Goal: Task Accomplishment & Management: Manage account settings

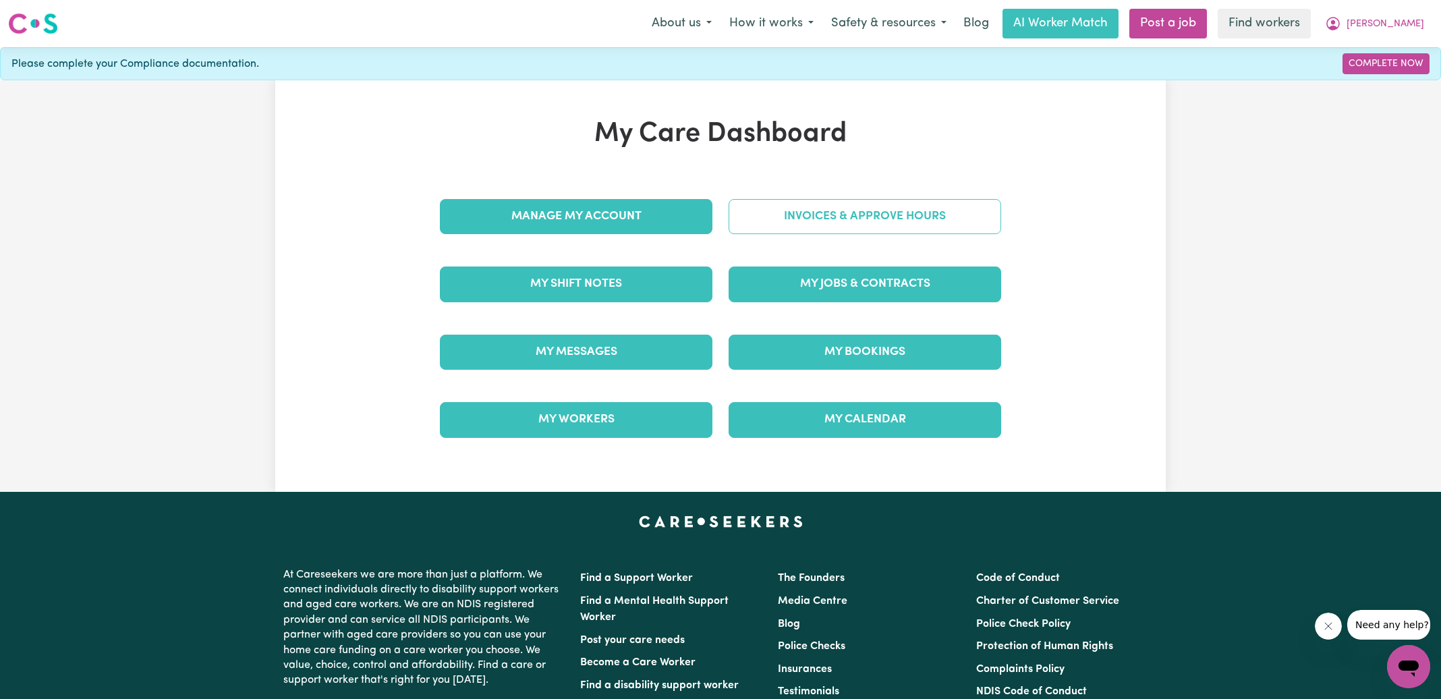
click at [743, 214] on link "Invoices & Approve Hours" at bounding box center [864, 216] width 272 height 35
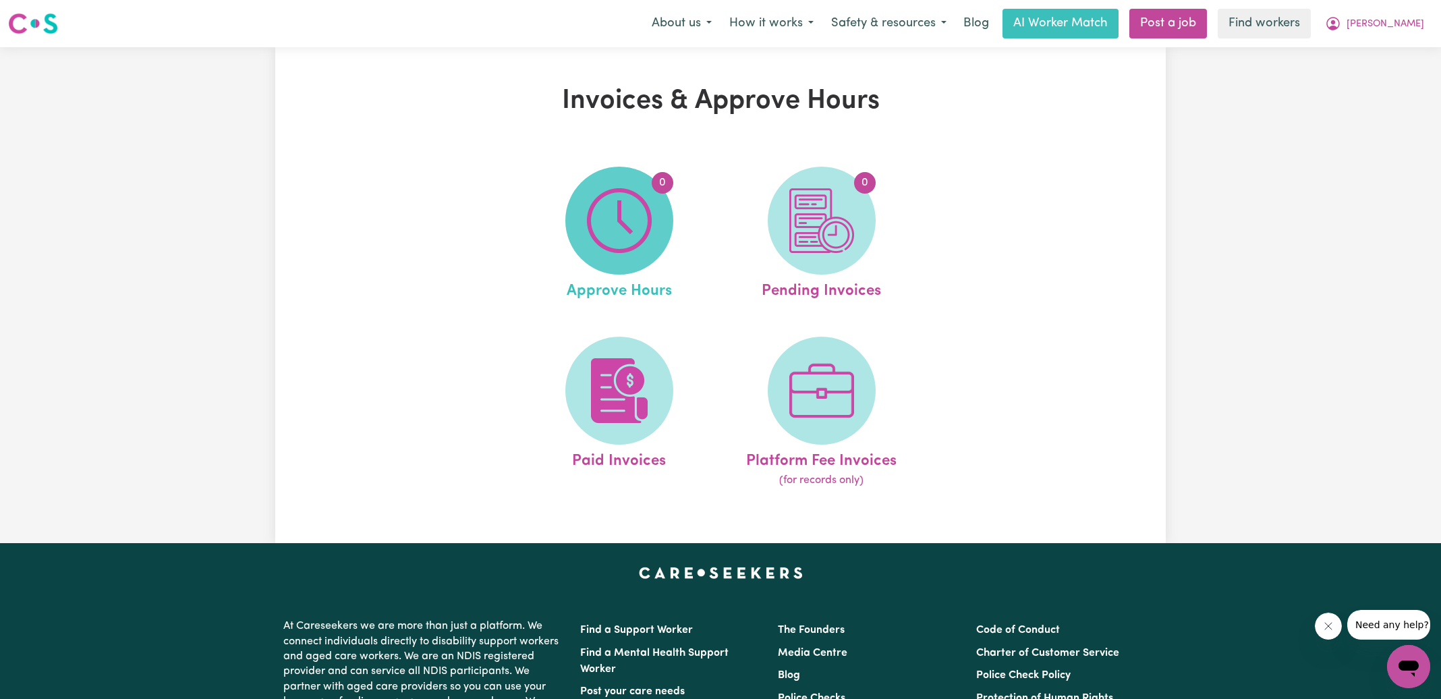
click at [629, 219] on img at bounding box center [619, 220] width 65 height 65
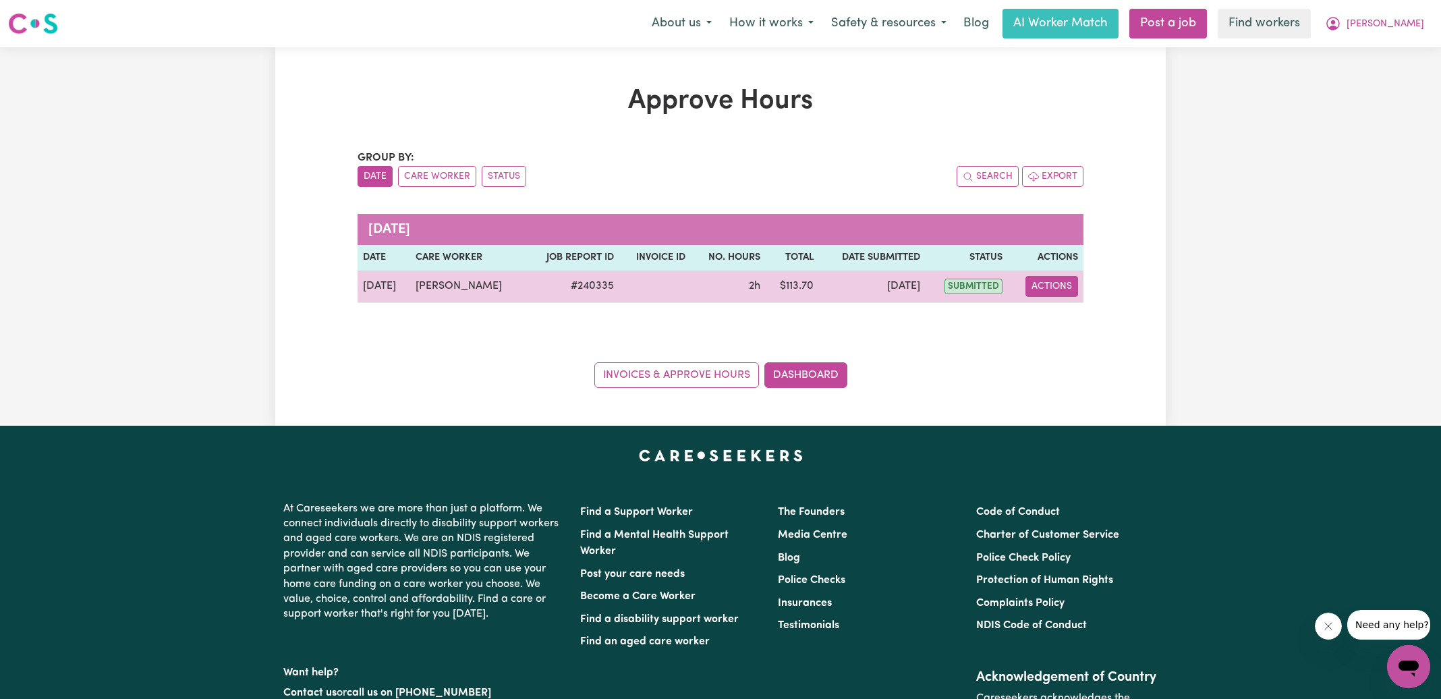
click at [1055, 282] on button "Actions" at bounding box center [1051, 286] width 53 height 21
click at [1055, 316] on link "View Job Report" at bounding box center [1084, 317] width 115 height 27
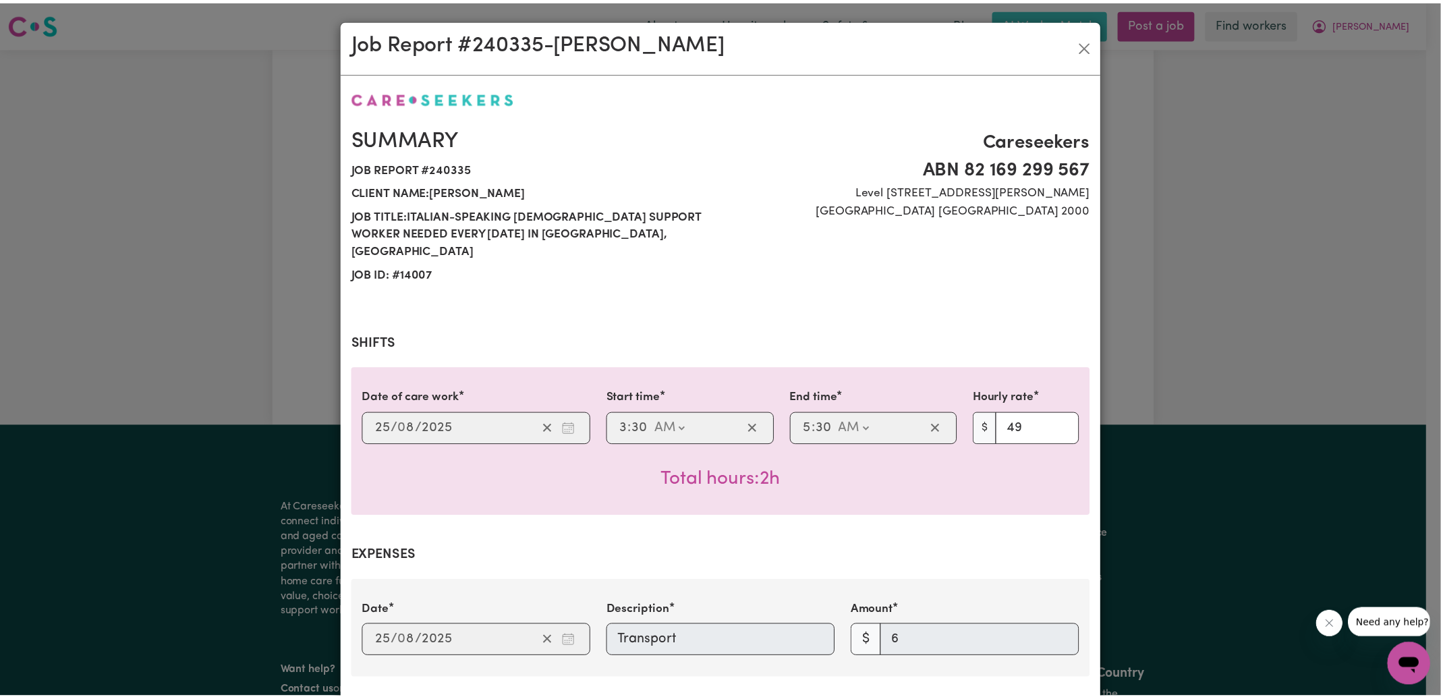
scroll to position [439, 0]
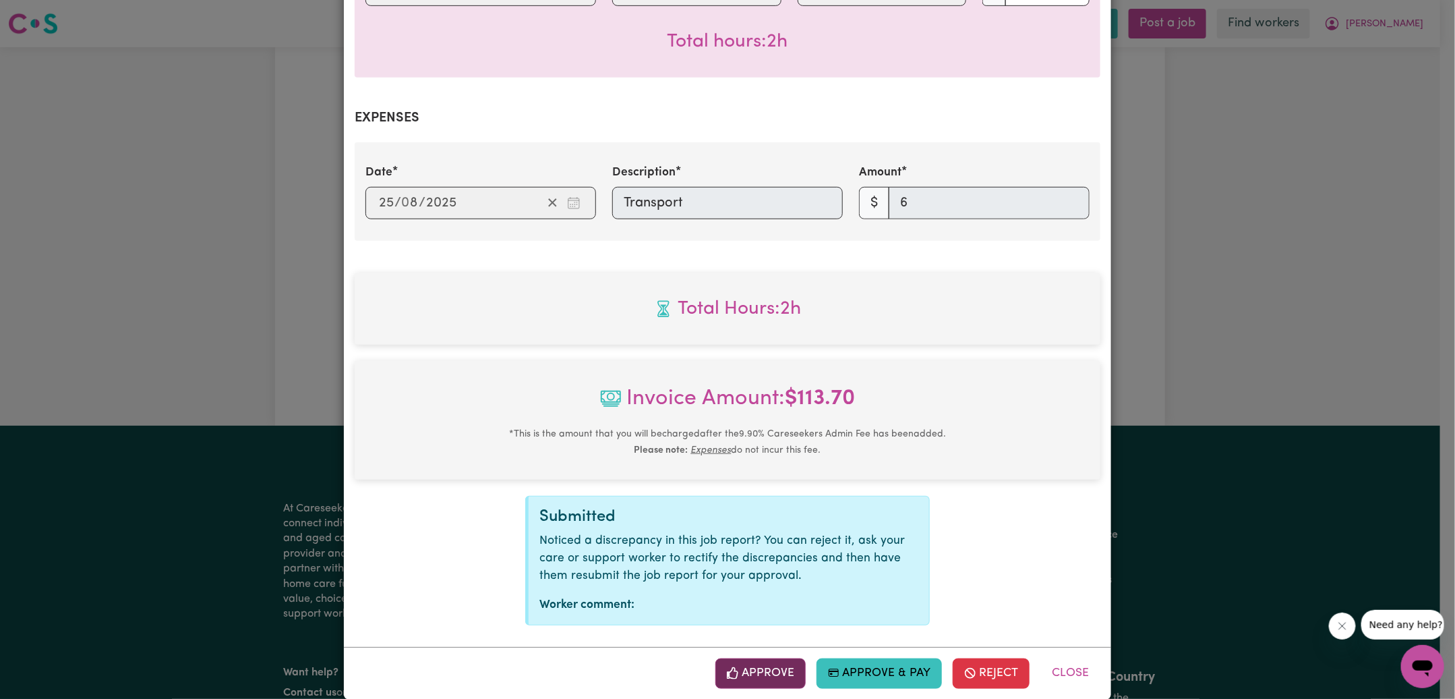
click at [784, 660] on button "Approve" at bounding box center [761, 673] width 90 height 30
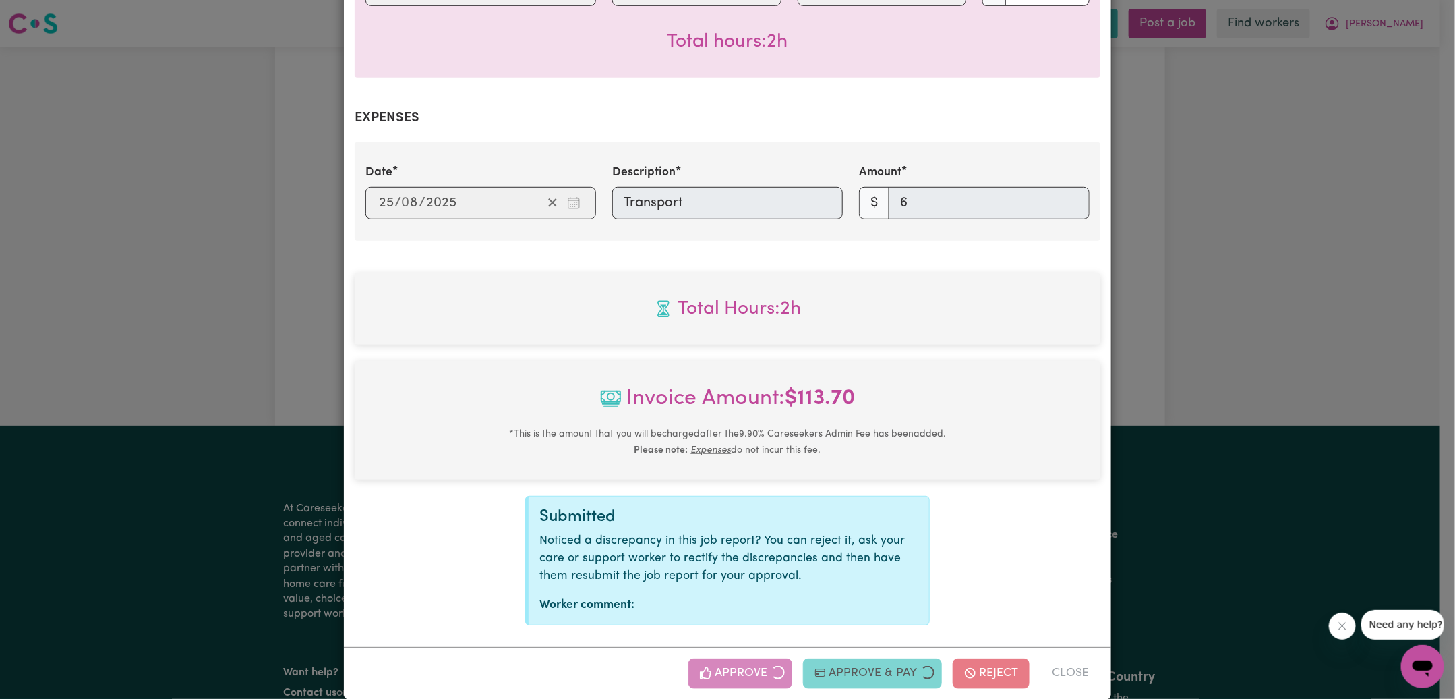
click at [1184, 378] on div "Job Report # 240335 - [PERSON_NAME] Summary Job report # 240335 Client name: [P…" at bounding box center [727, 349] width 1455 height 699
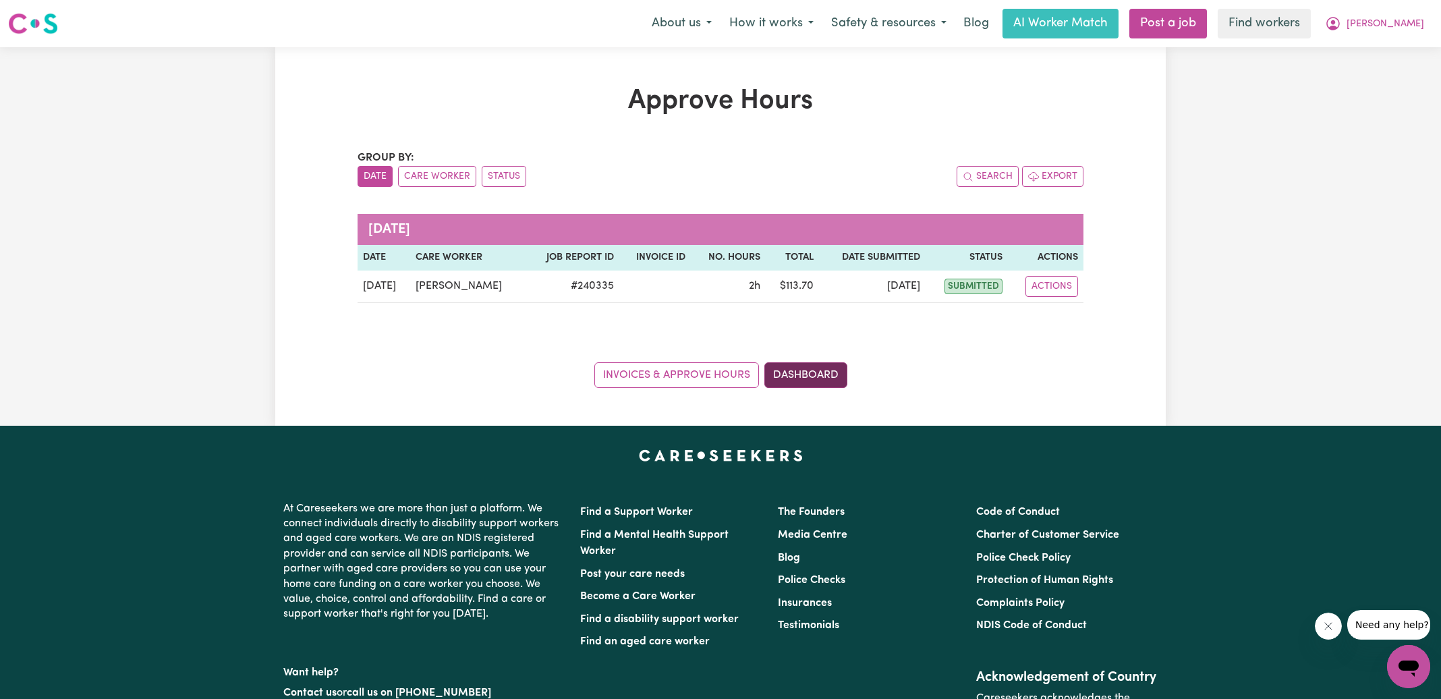
click at [816, 377] on link "Dashboard" at bounding box center [805, 375] width 83 height 26
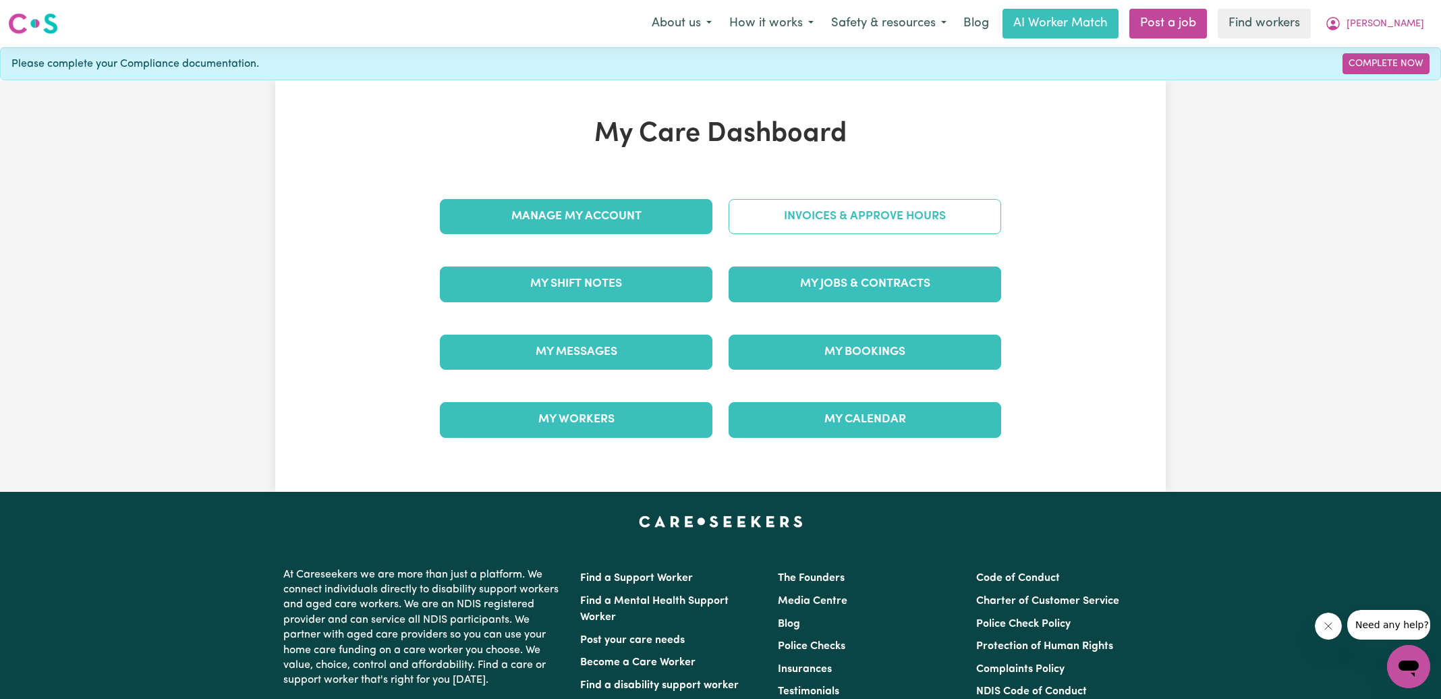
click at [846, 214] on link "Invoices & Approve Hours" at bounding box center [864, 216] width 272 height 35
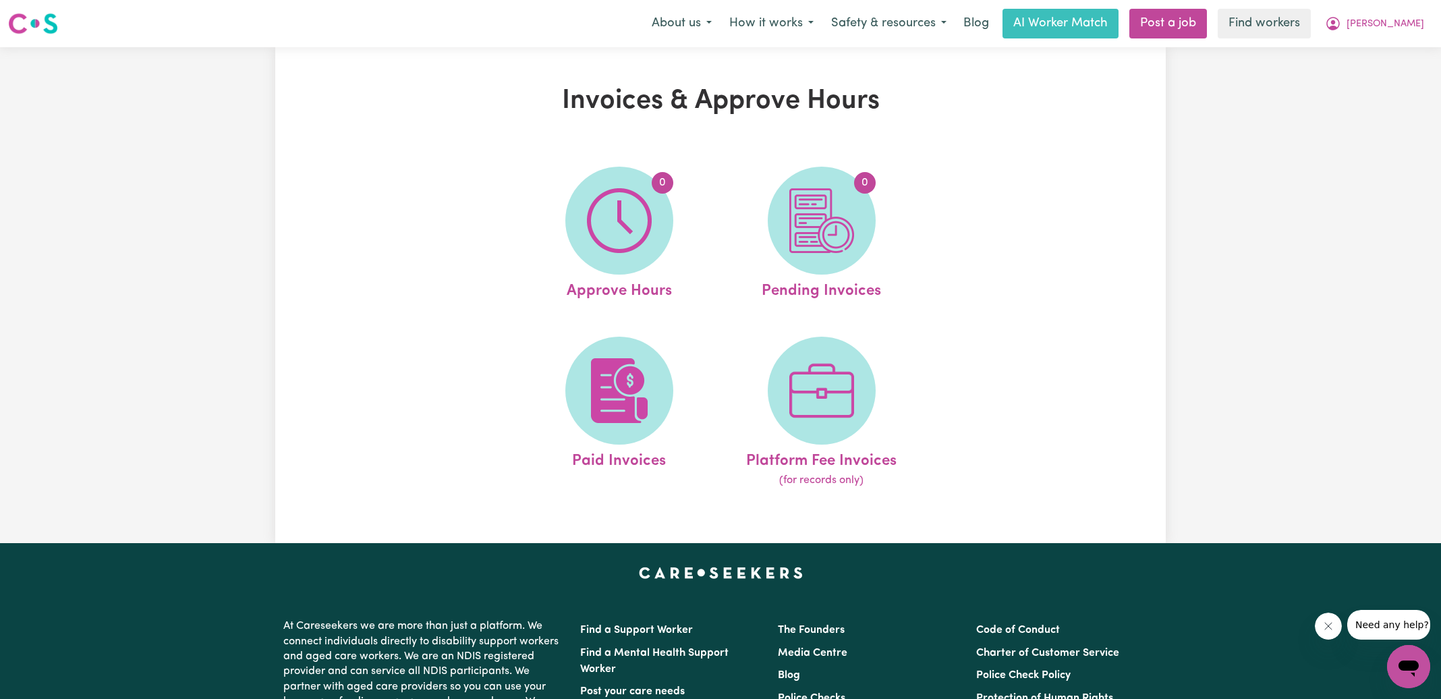
click at [846, 214] on img at bounding box center [821, 220] width 65 height 65
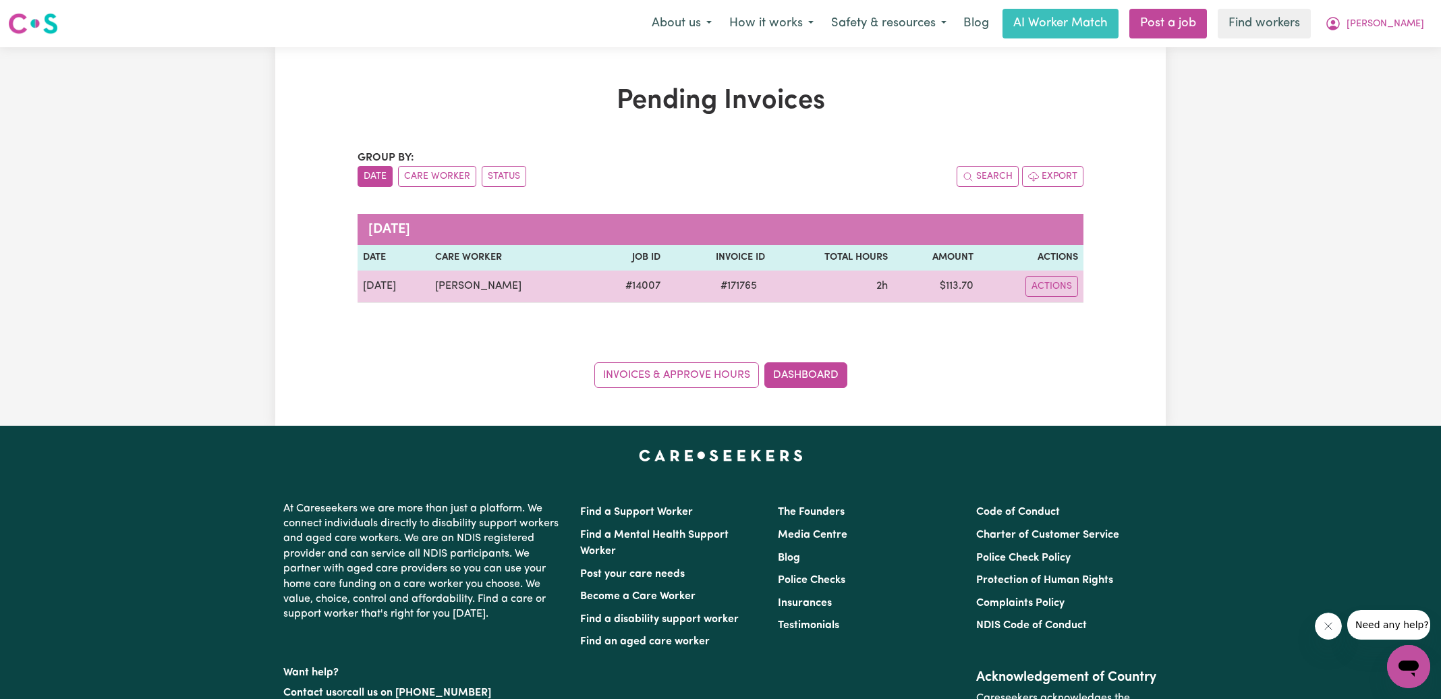
click at [736, 284] on span "# 171765" at bounding box center [738, 286] width 53 height 16
copy span "171765"
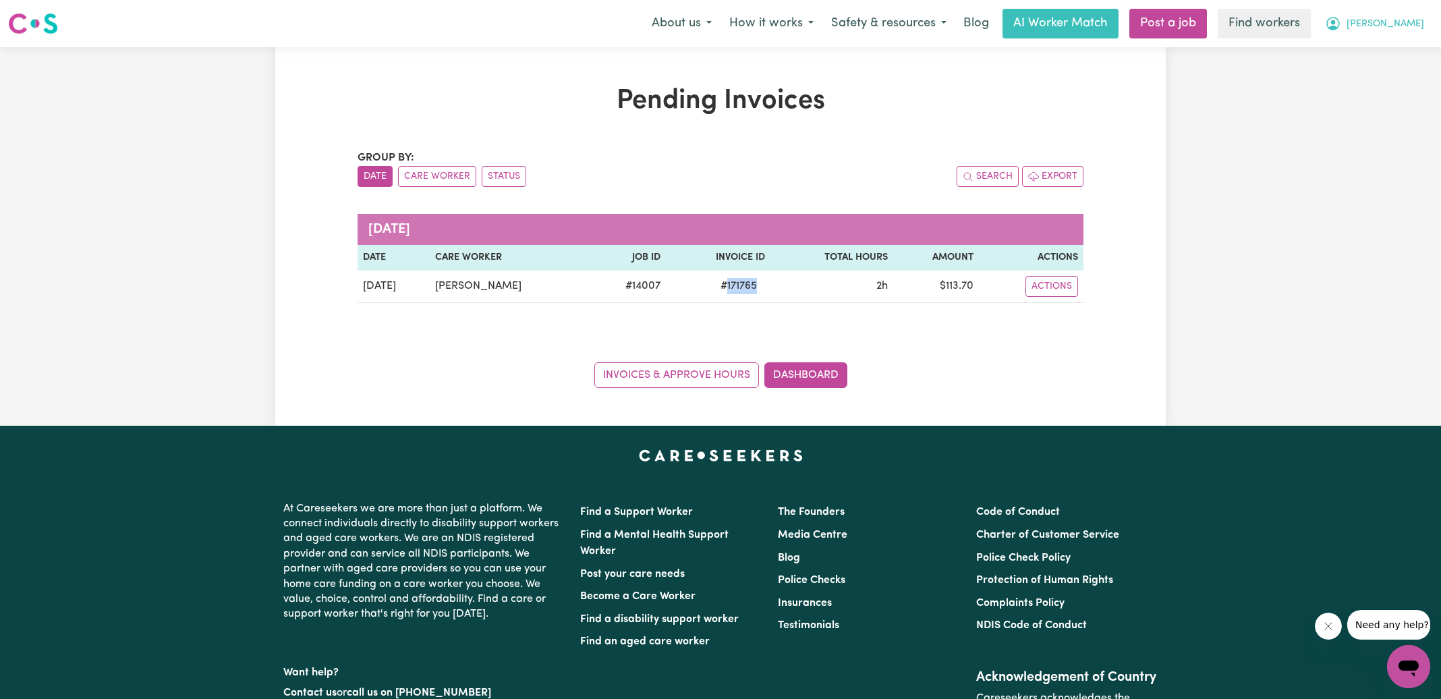
click at [1341, 27] on icon "My Account" at bounding box center [1333, 24] width 16 height 16
click at [1373, 68] on link "Logout" at bounding box center [1378, 78] width 107 height 26
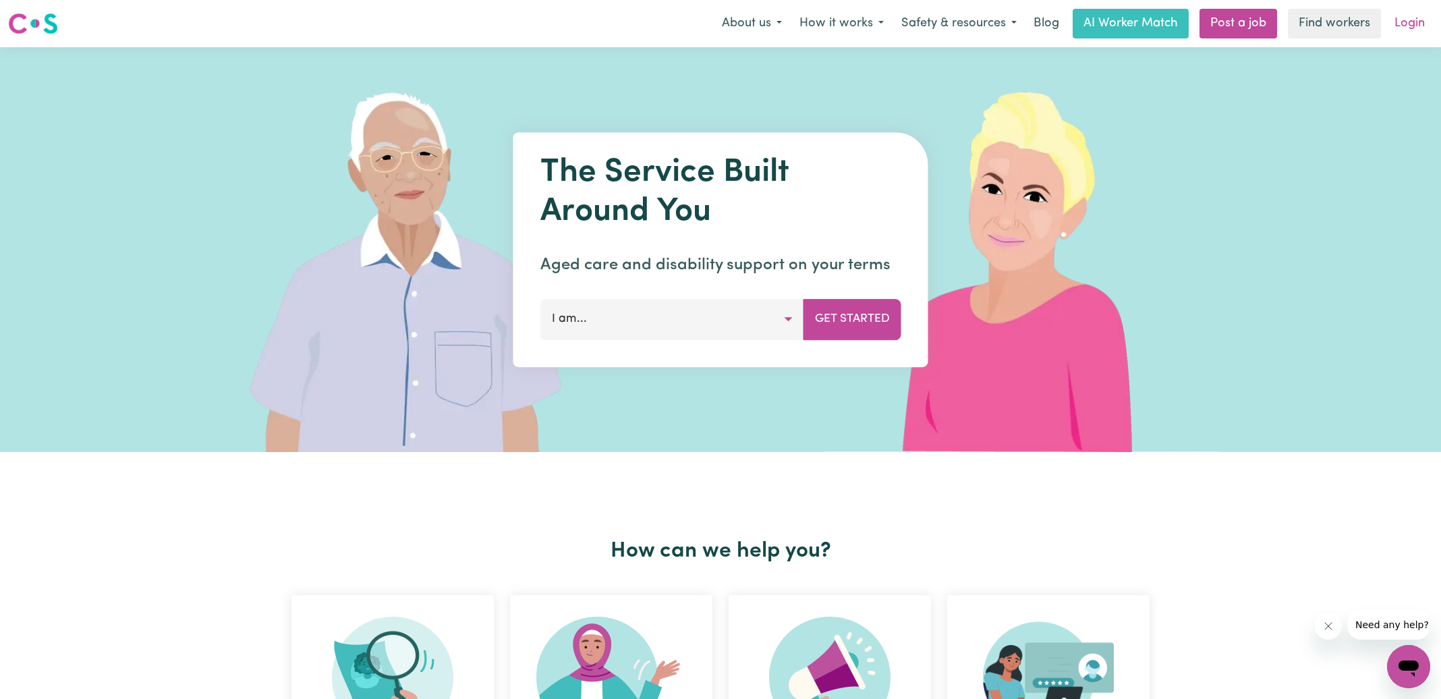
click at [1415, 22] on link "Login" at bounding box center [1409, 24] width 47 height 30
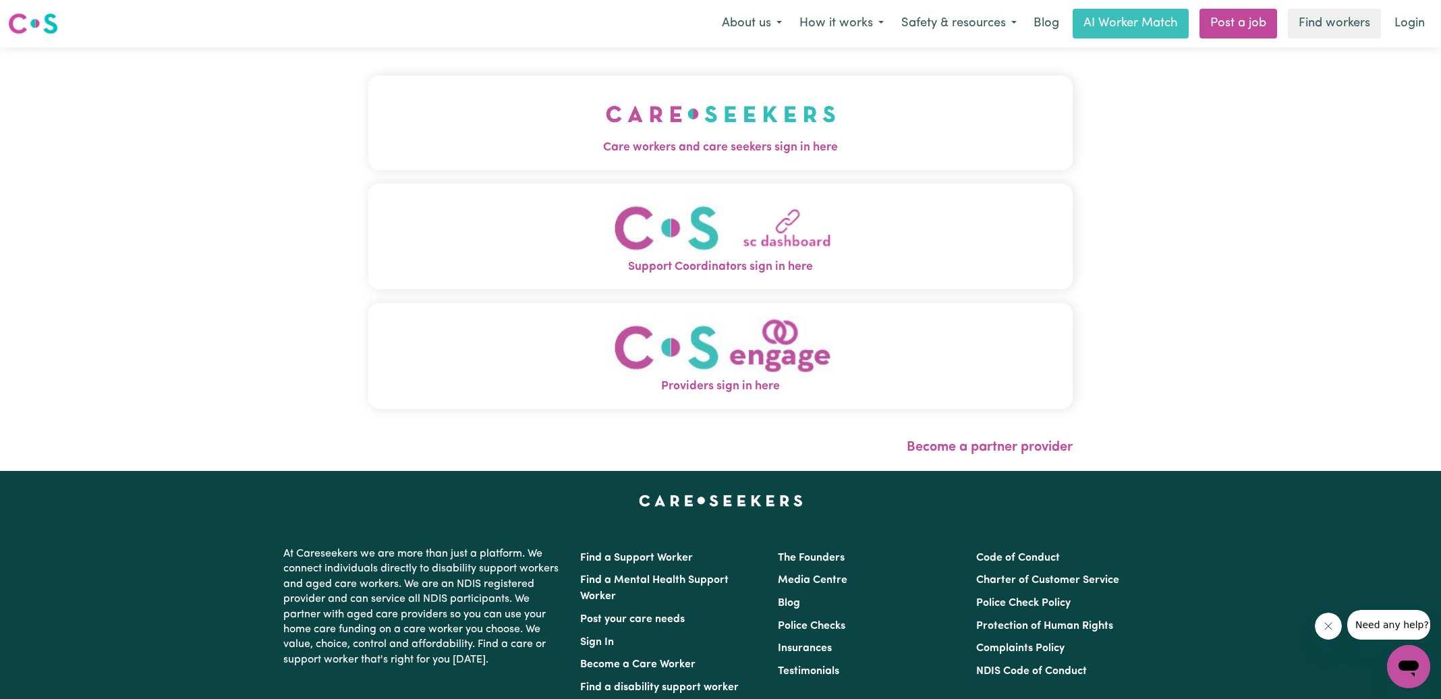
click at [608, 129] on img "Care workers and care seekers sign in here" at bounding box center [721, 114] width 230 height 50
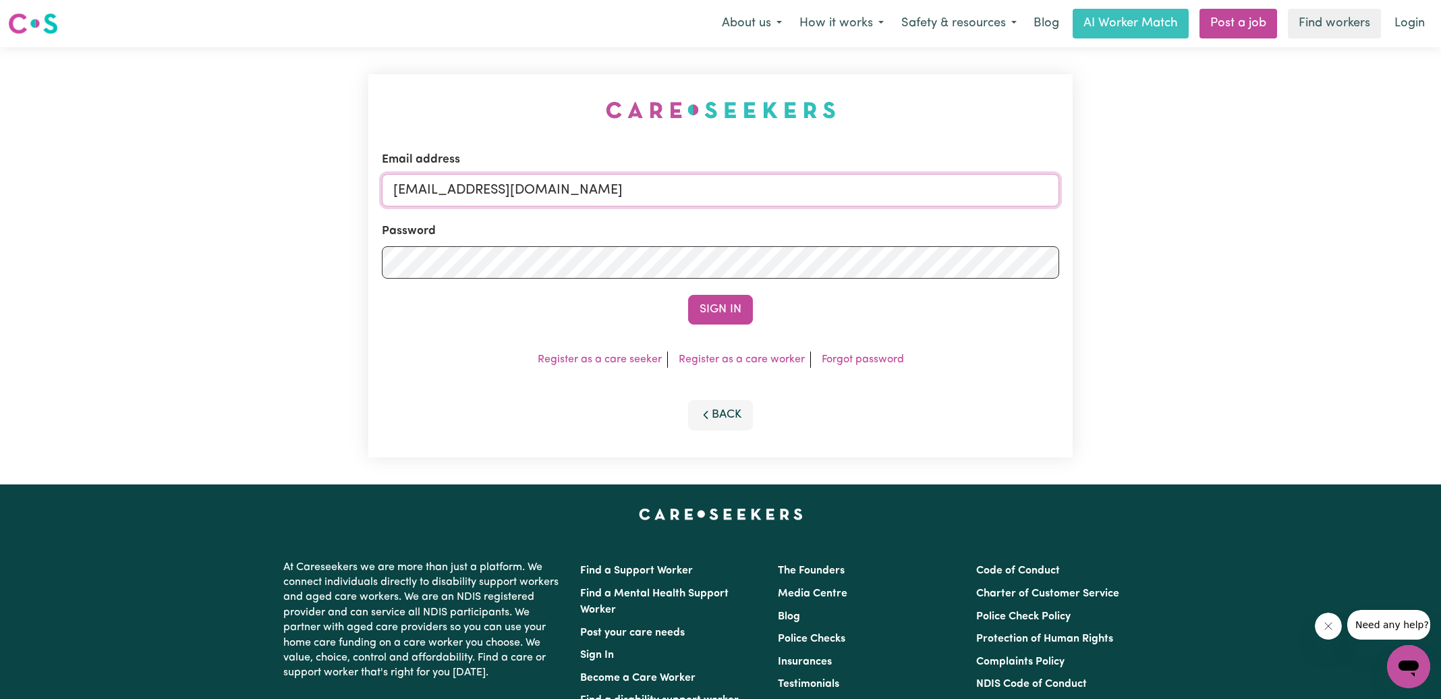
drag, startPoint x: 464, startPoint y: 187, endPoint x: 970, endPoint y: 239, distance: 508.5
click at [970, 240] on form "Email address [EMAIL_ADDRESS][DOMAIN_NAME] Password Sign In" at bounding box center [720, 237] width 677 height 173
type input "[EMAIL_ADDRESS][DOMAIN_NAME]"
click at [688, 295] on button "Sign In" at bounding box center [720, 310] width 65 height 30
